Goal: Navigation & Orientation: Find specific page/section

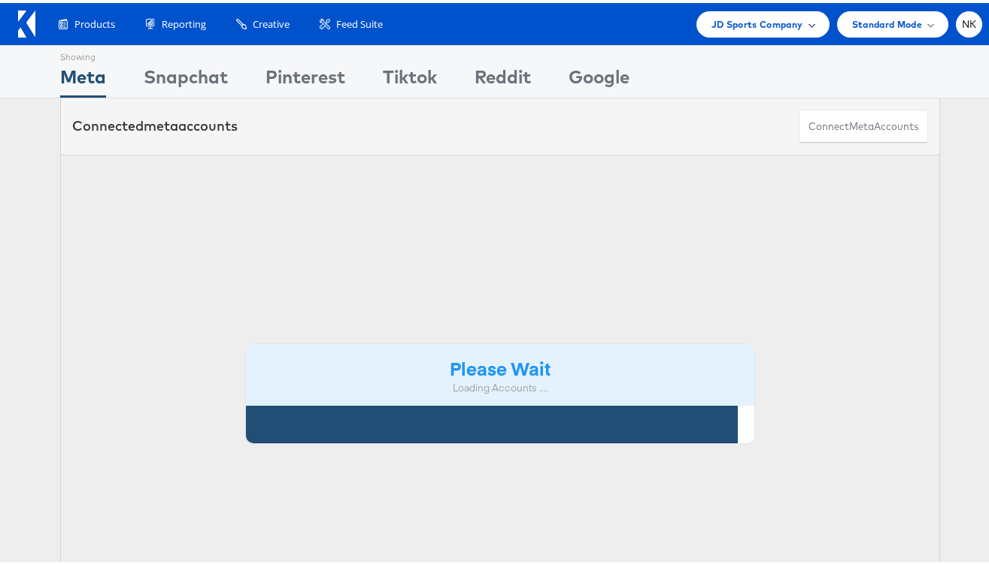
click at [718, 32] on div "JD Sports Company" at bounding box center [762, 21] width 133 height 26
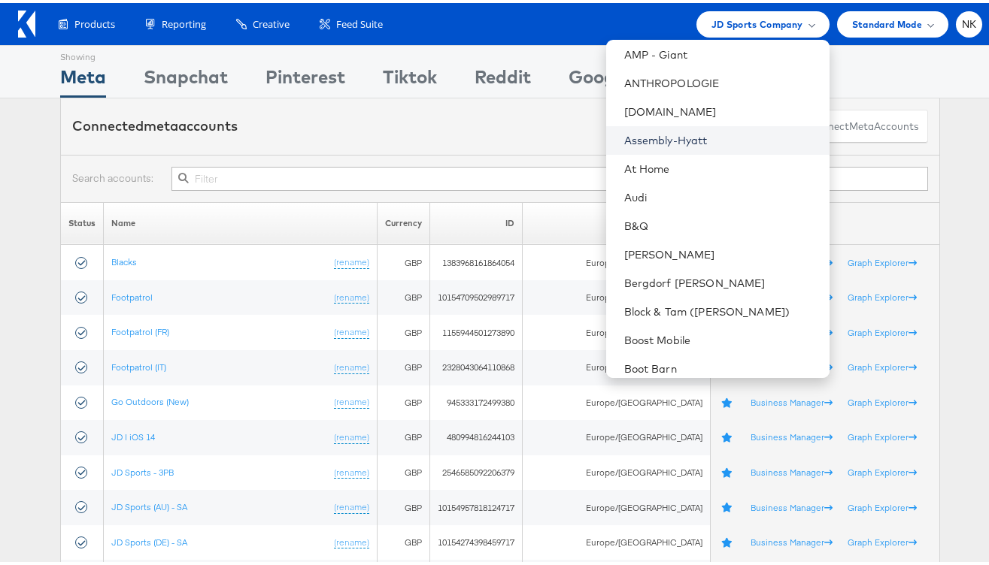
scroll to position [177, 0]
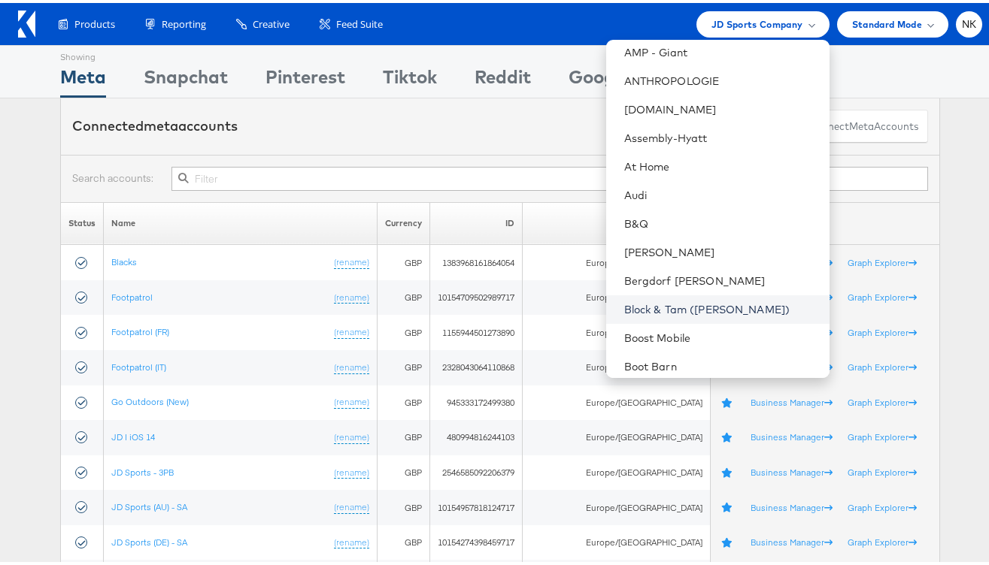
click at [672, 306] on link "Block & Tam (Veronica Beard)" at bounding box center [720, 306] width 193 height 15
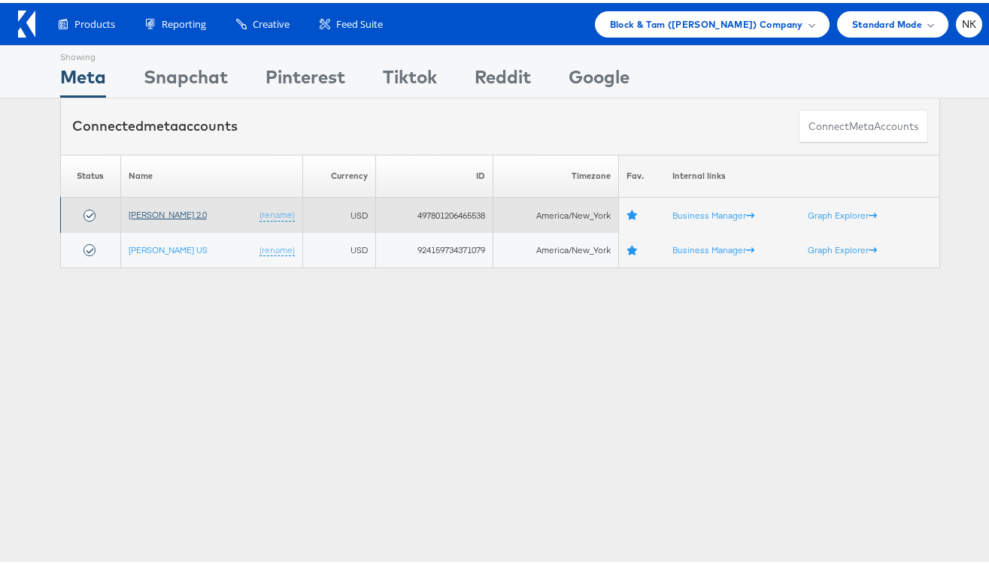
click at [188, 211] on link "[PERSON_NAME] 2.0" at bounding box center [168, 211] width 78 height 11
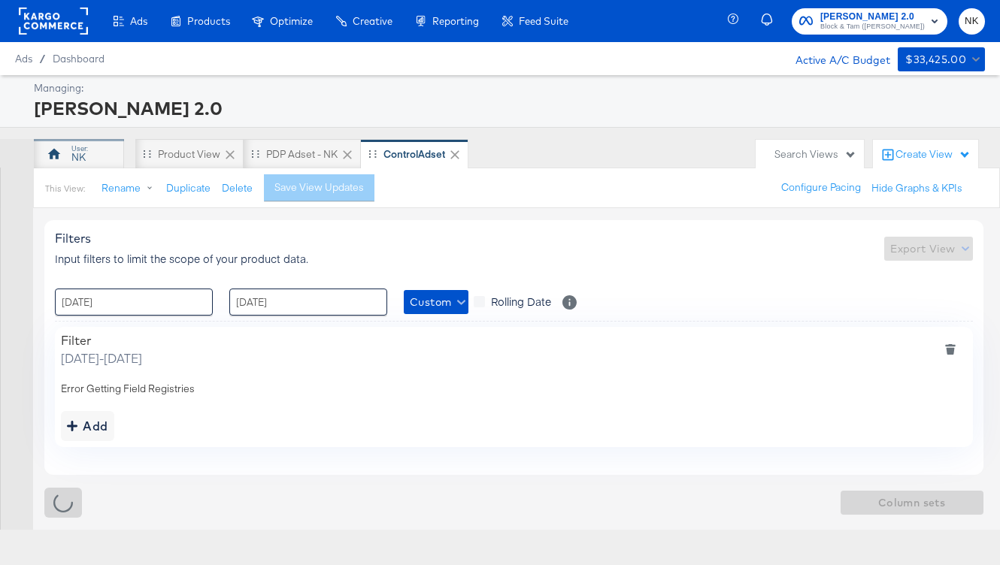
click at [99, 149] on div "NK" at bounding box center [79, 154] width 90 height 30
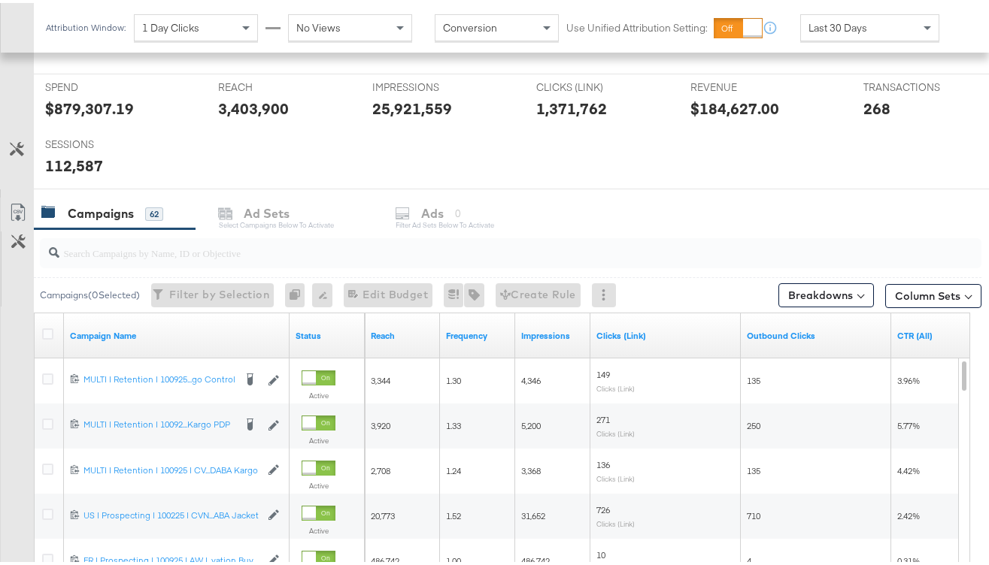
scroll to position [581, 0]
